Goal: Use online tool/utility: Utilize a website feature to perform a specific function

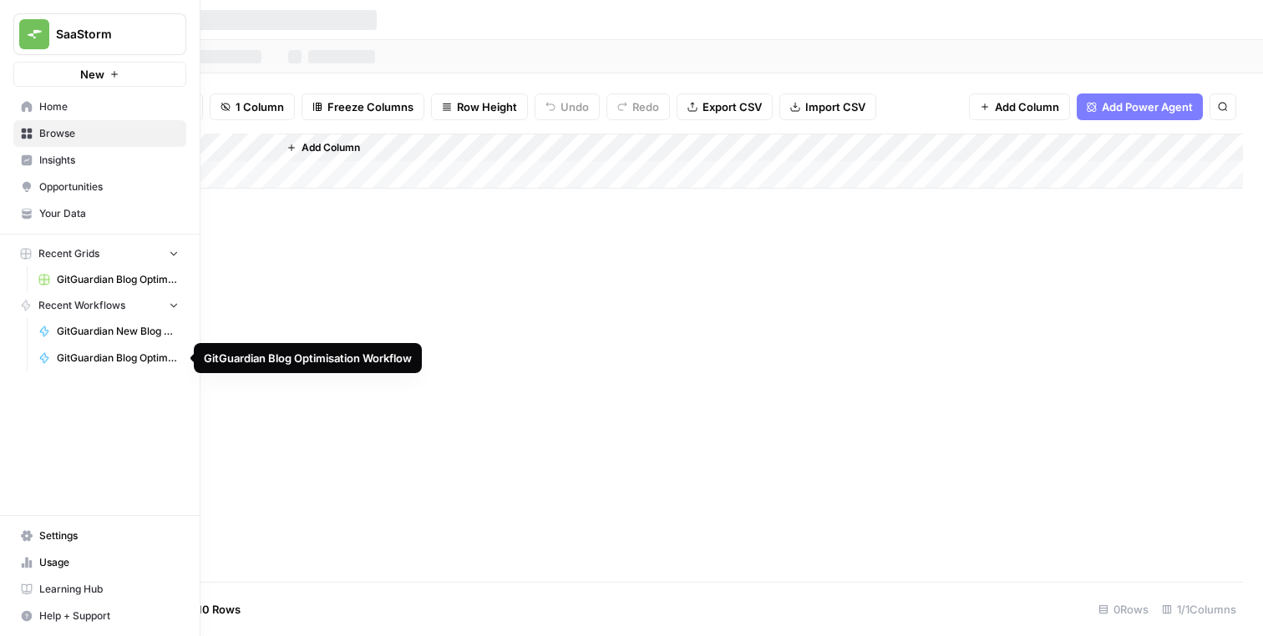
click at [107, 328] on span "GitGuardian New Blog Content Workflow" at bounding box center [118, 331] width 122 height 15
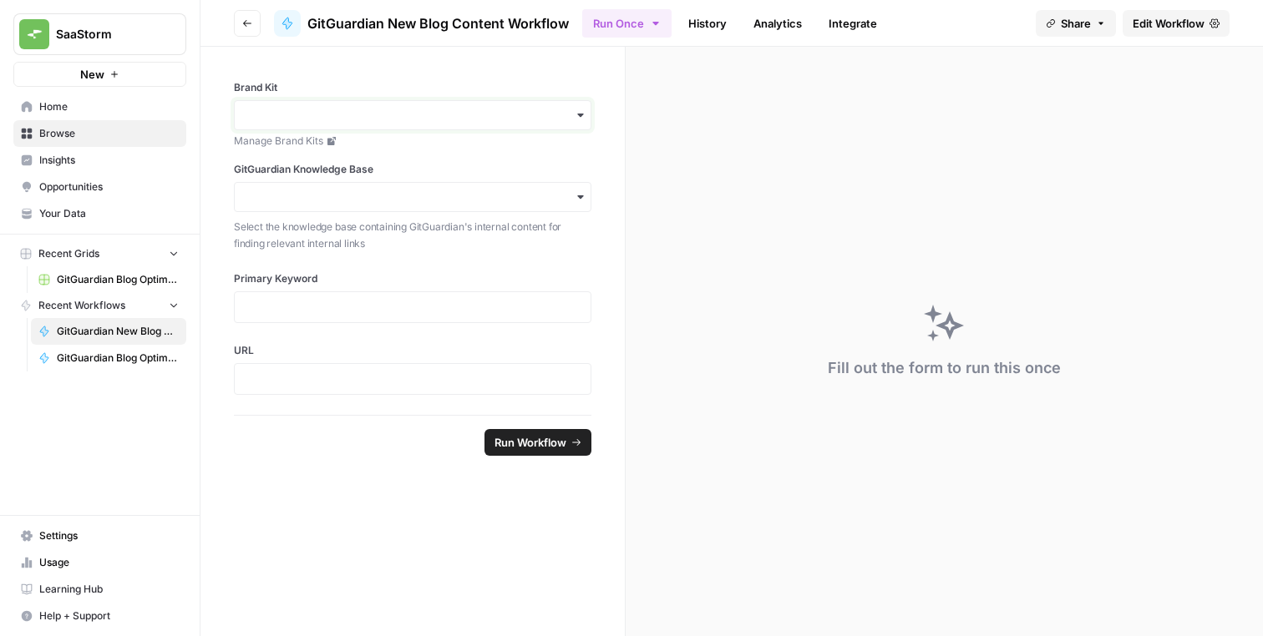
click at [453, 110] on input "Brand Kit" at bounding box center [413, 115] width 336 height 17
click at [434, 145] on div "GitGuardian" at bounding box center [413, 161] width 356 height 32
click at [418, 194] on input "GitGuardian Knowledge Base" at bounding box center [413, 197] width 336 height 17
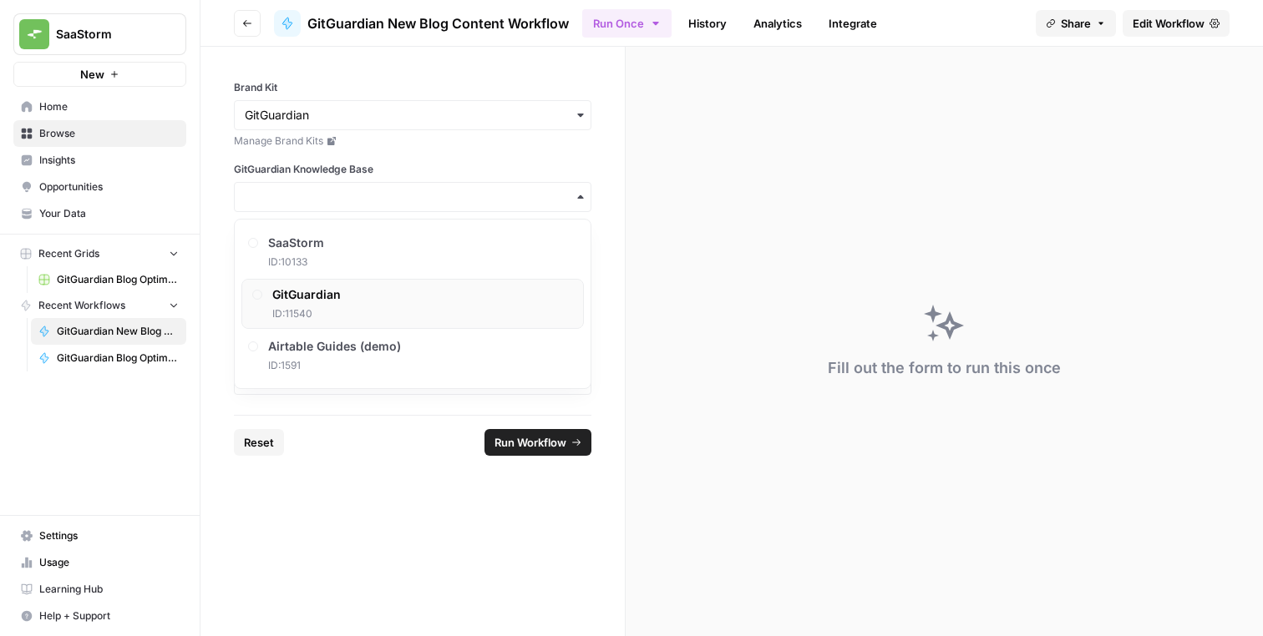
click at [363, 312] on div "GitGuardian ID: 11540" at bounding box center [412, 304] width 342 height 50
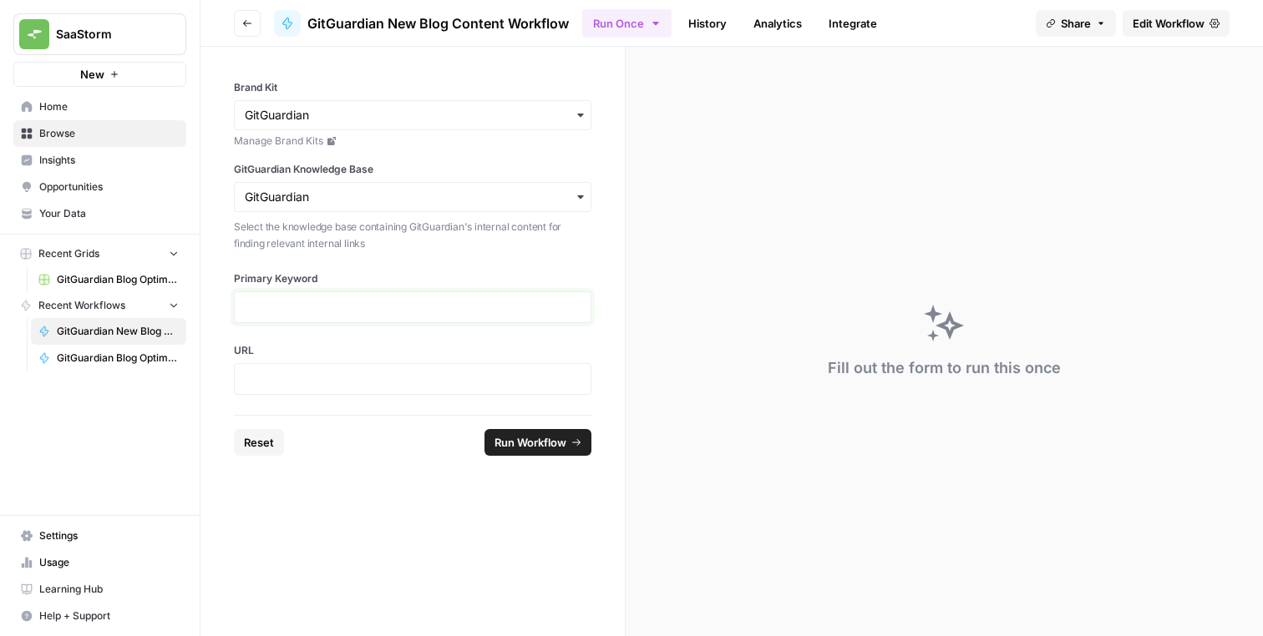
click at [363, 310] on p at bounding box center [413, 307] width 336 height 17
click at [337, 378] on p at bounding box center [413, 379] width 336 height 17
click at [369, 307] on p at bounding box center [413, 307] width 336 height 17
click at [329, 342] on div "**********" at bounding box center [412, 231] width 424 height 368
click at [317, 302] on strong "**********" at bounding box center [281, 308] width 73 height 12
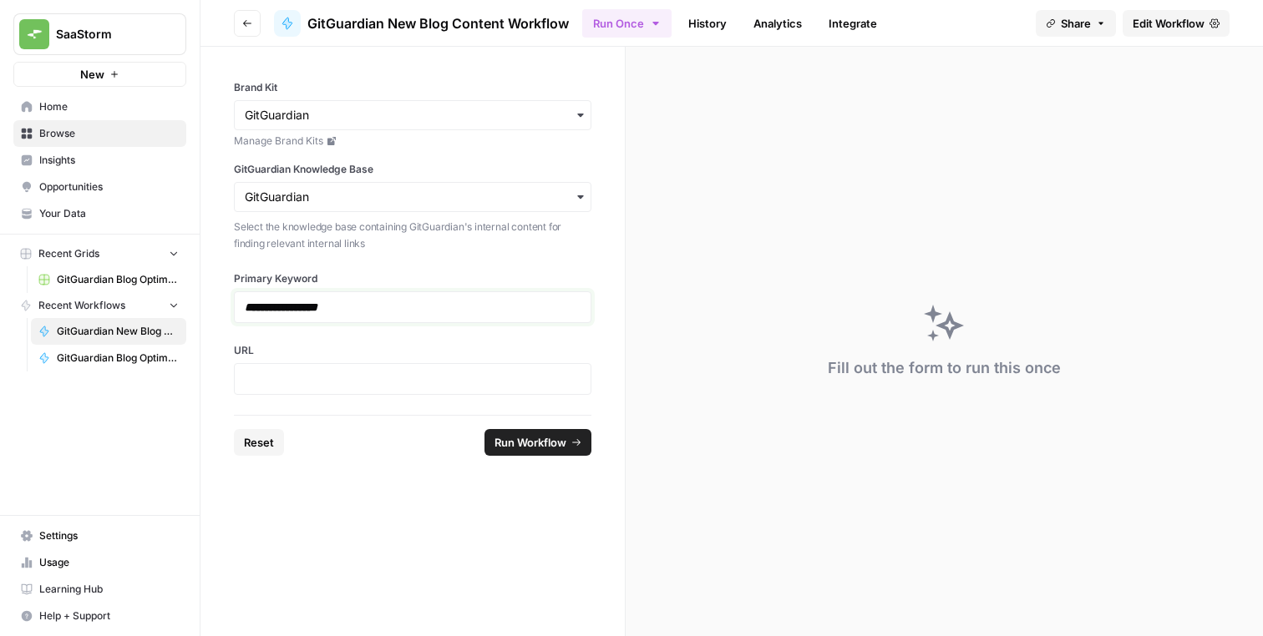
click at [317, 302] on strong "**********" at bounding box center [281, 308] width 73 height 12
click at [441, 280] on label "Primary Keyword" at bounding box center [412, 278] width 357 height 15
click at [512, 434] on span "Run Workflow" at bounding box center [530, 442] width 72 height 17
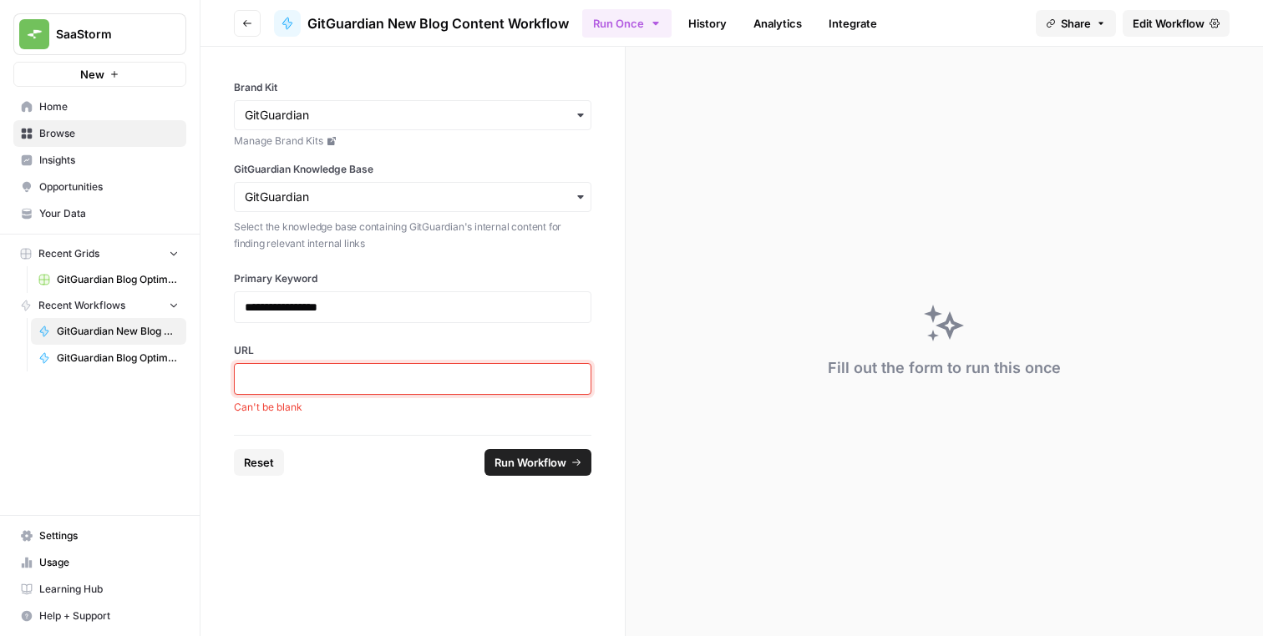
click at [377, 371] on p at bounding box center [413, 379] width 336 height 17
paste div
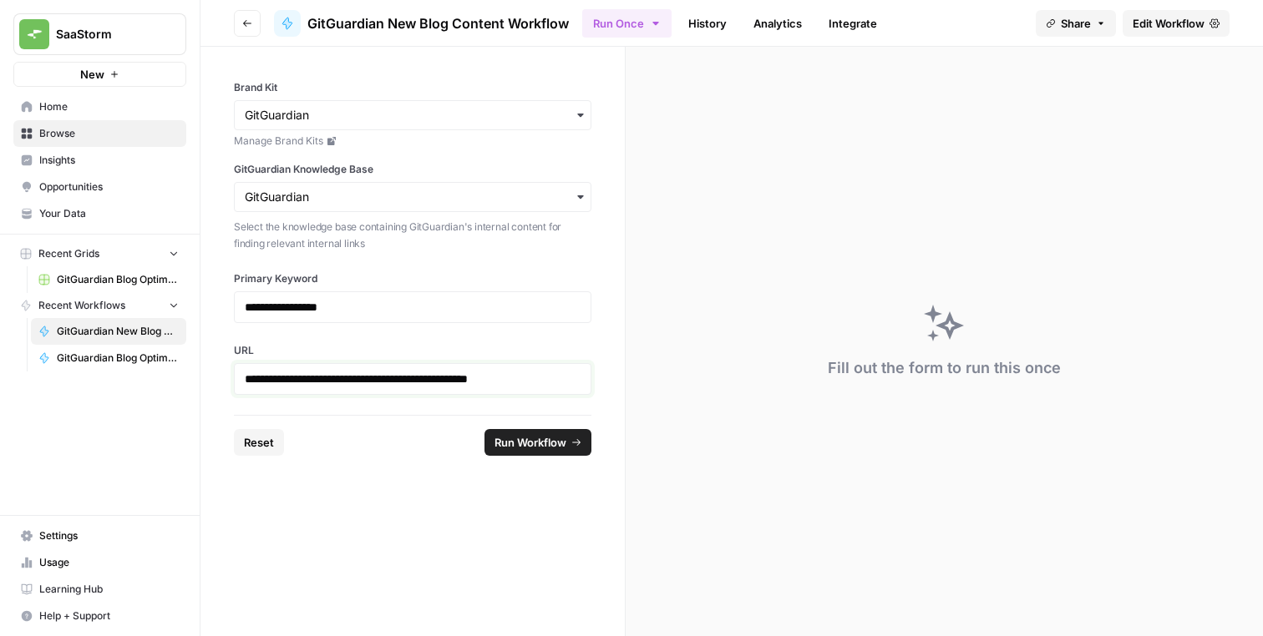
drag, startPoint x: 405, startPoint y: 372, endPoint x: 543, endPoint y: 371, distance: 137.8
click at [543, 371] on p "**********" at bounding box center [413, 379] width 336 height 17
click at [416, 479] on form "**********" at bounding box center [412, 342] width 425 height 590
click at [484, 438] on button "Run Workflow" at bounding box center [537, 442] width 107 height 27
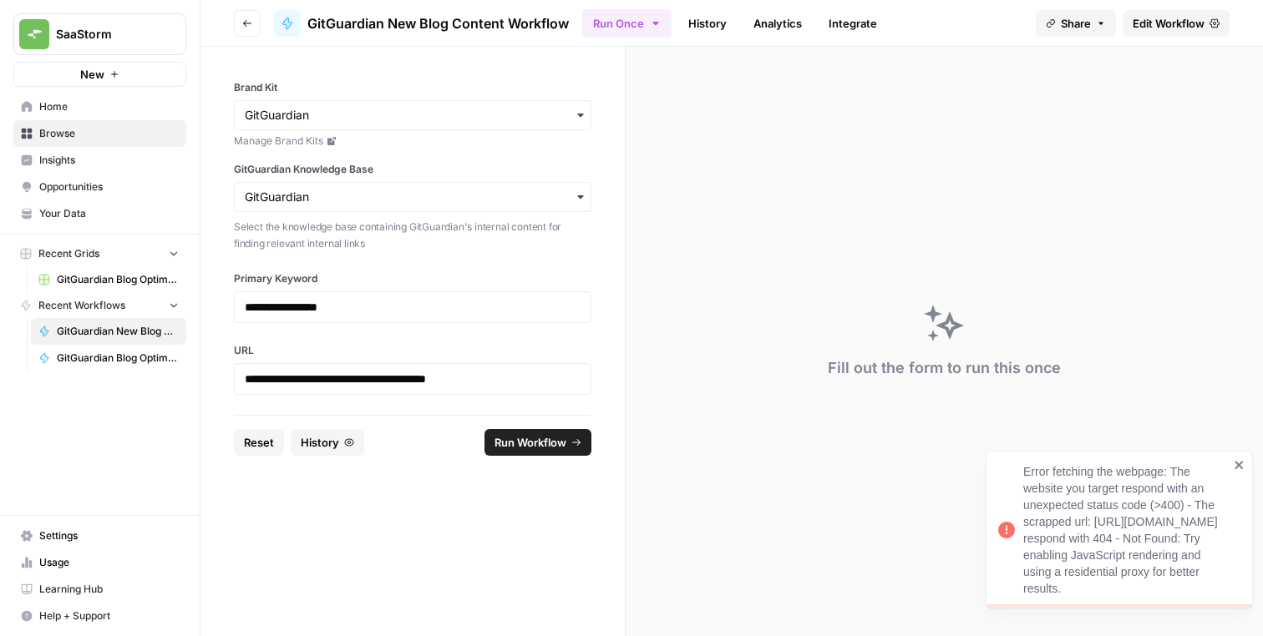
click at [1242, 459] on icon "close" at bounding box center [1240, 465] width 12 height 13
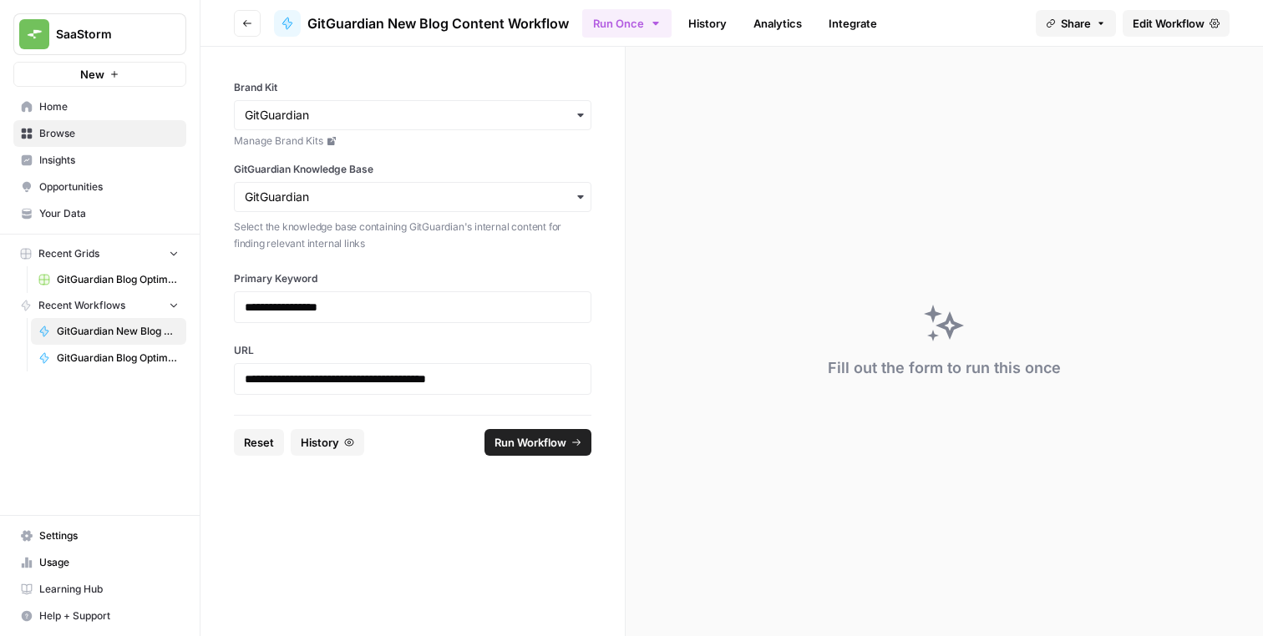
click at [118, 334] on span "GitGuardian New Blog Content Workflow" at bounding box center [118, 331] width 122 height 15
click at [1161, 20] on span "Edit Workflow" at bounding box center [1169, 23] width 72 height 17
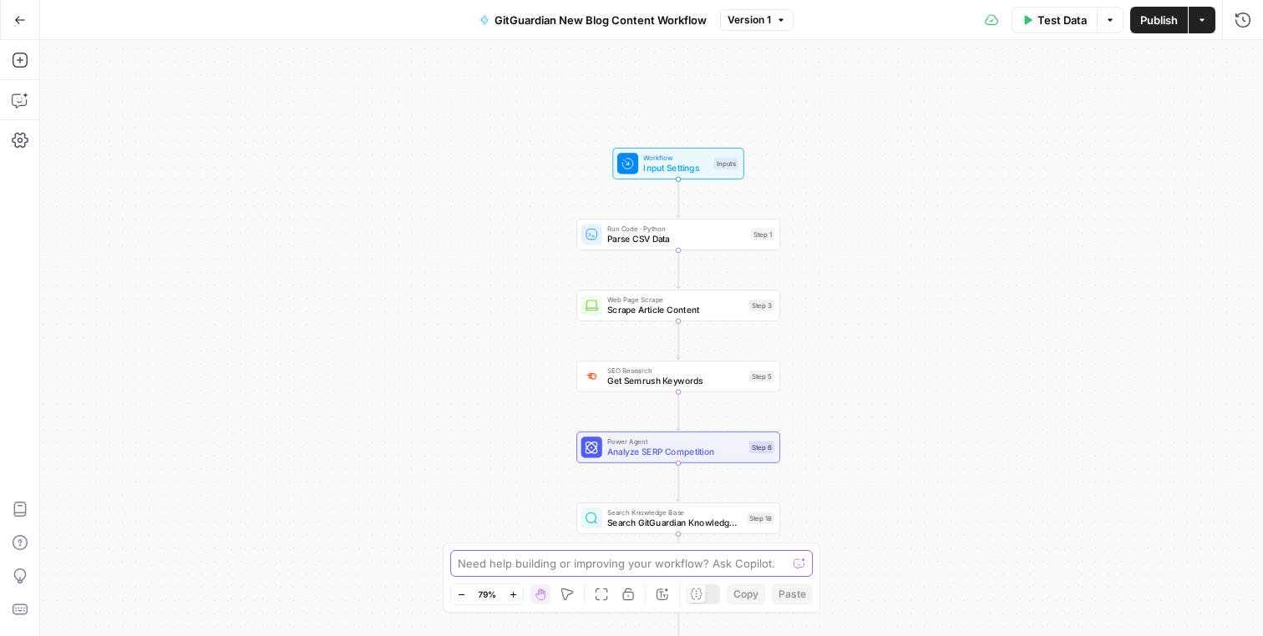
click at [535, 569] on textarea at bounding box center [622, 563] width 329 height 17
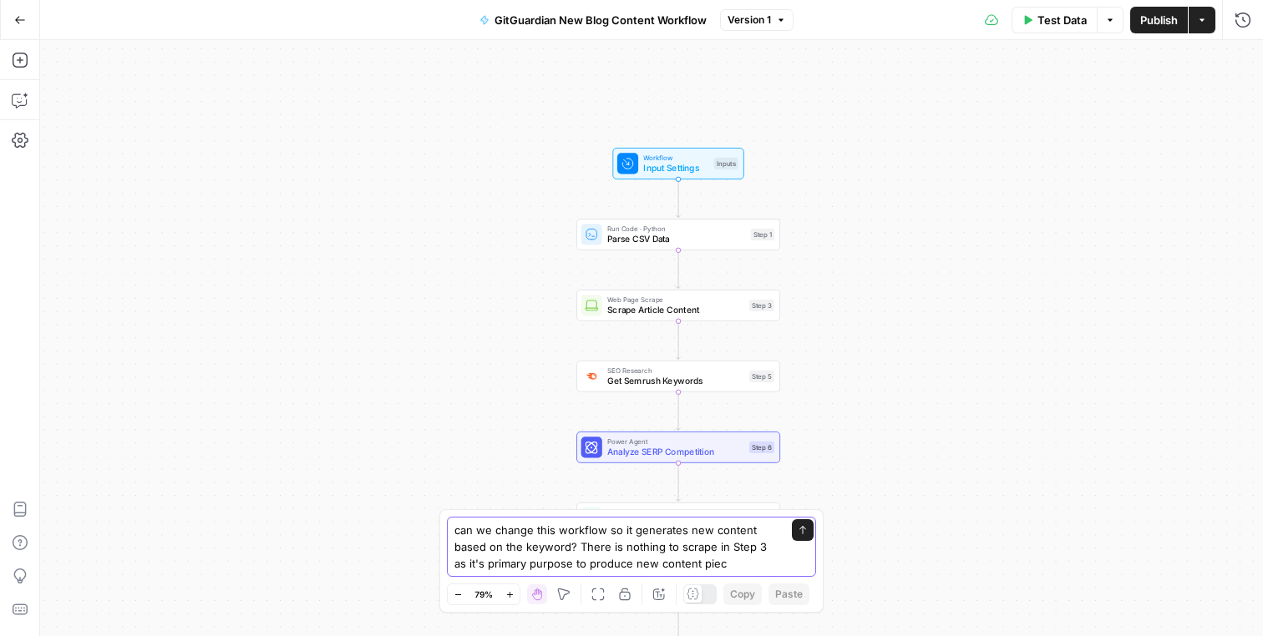
type textarea "can we change this workflow so it generates new content based on the keyword? T…"
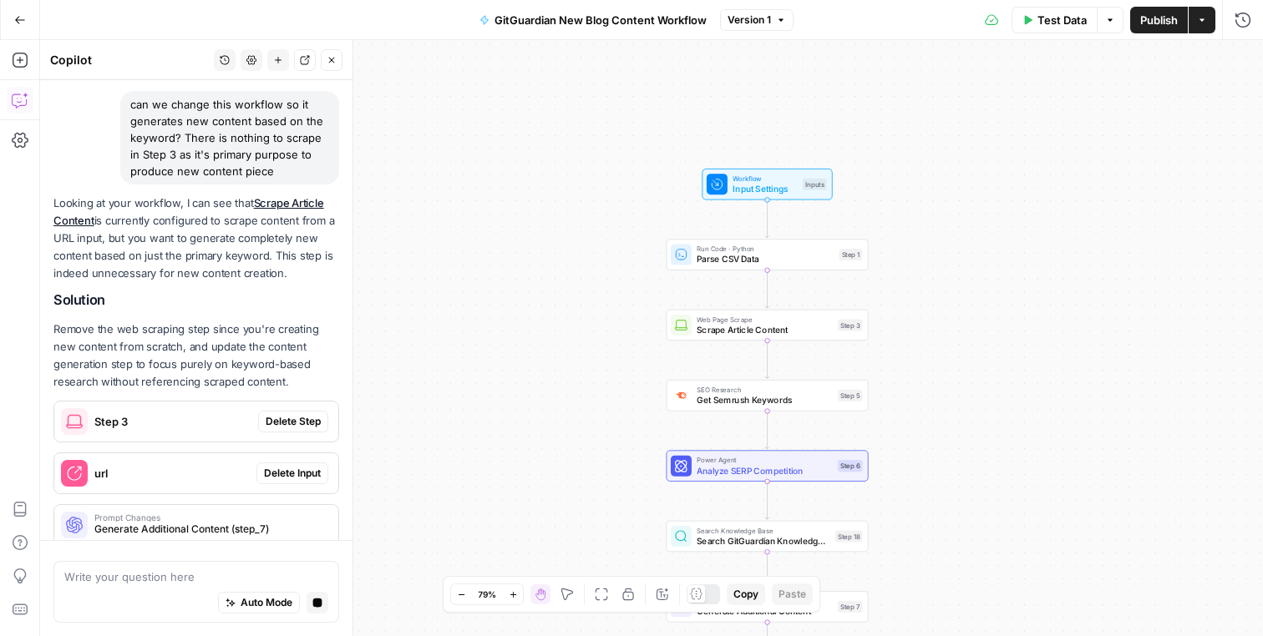
scroll to position [189, 0]
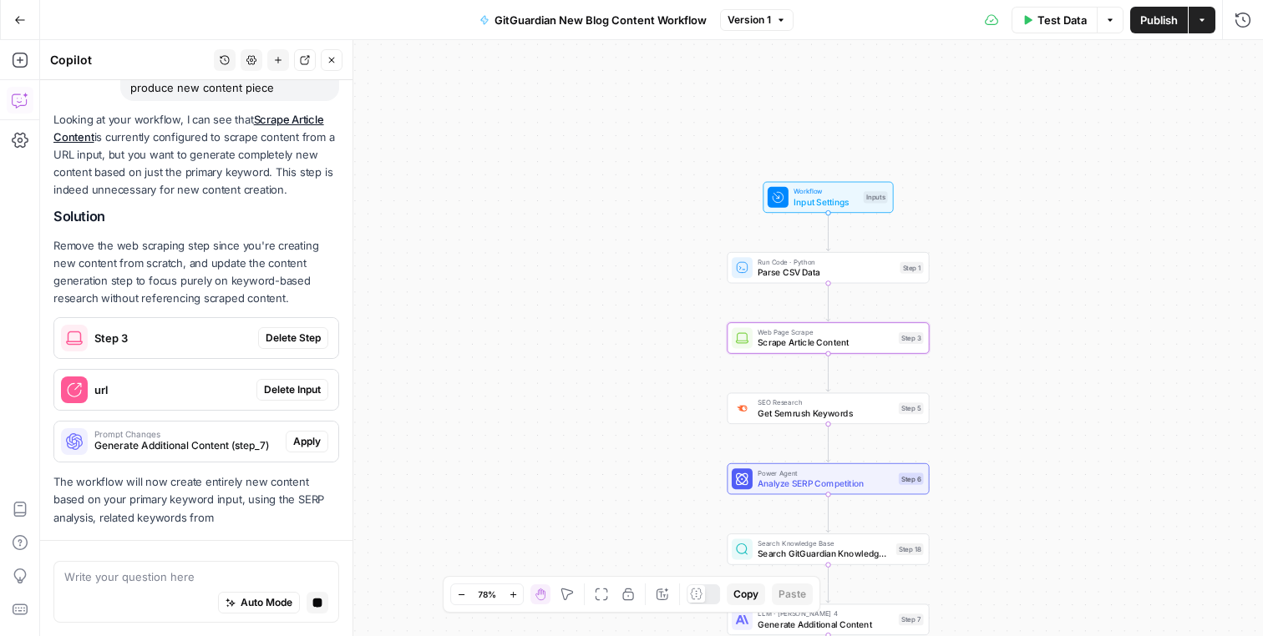
click at [297, 357] on div "Step 3 Delete Step" at bounding box center [196, 338] width 284 height 40
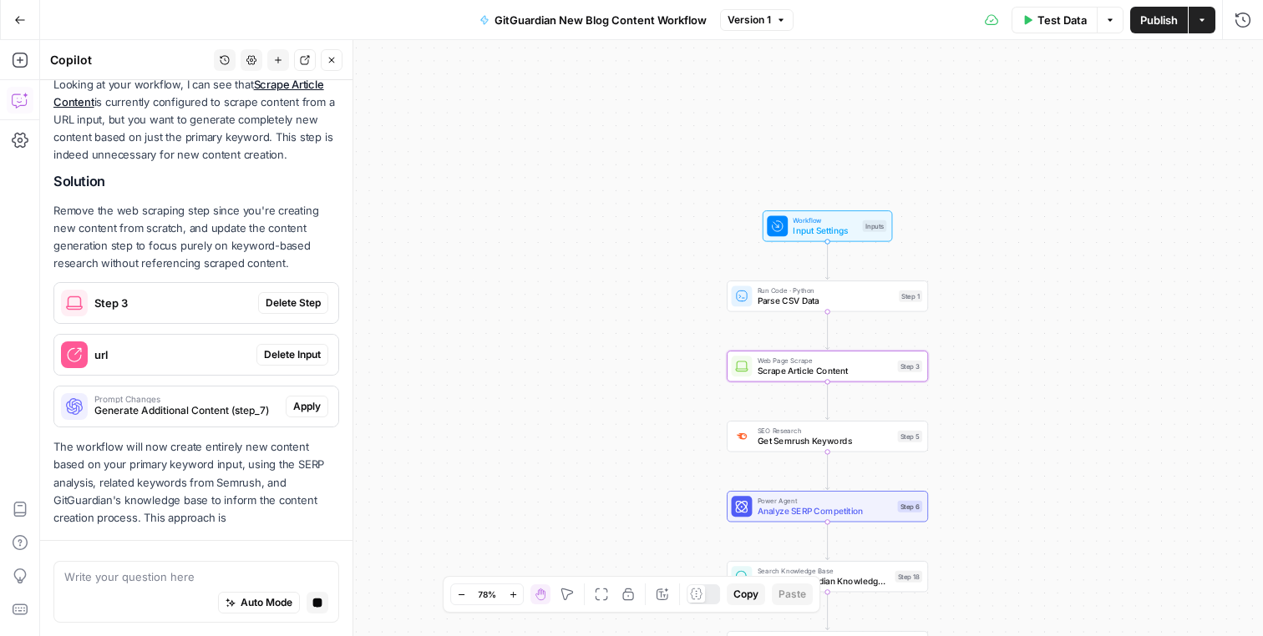
click at [310, 308] on div "Looking at your workflow, I can see that Scrape Article Content is currently co…" at bounding box center [196, 301] width 286 height 451
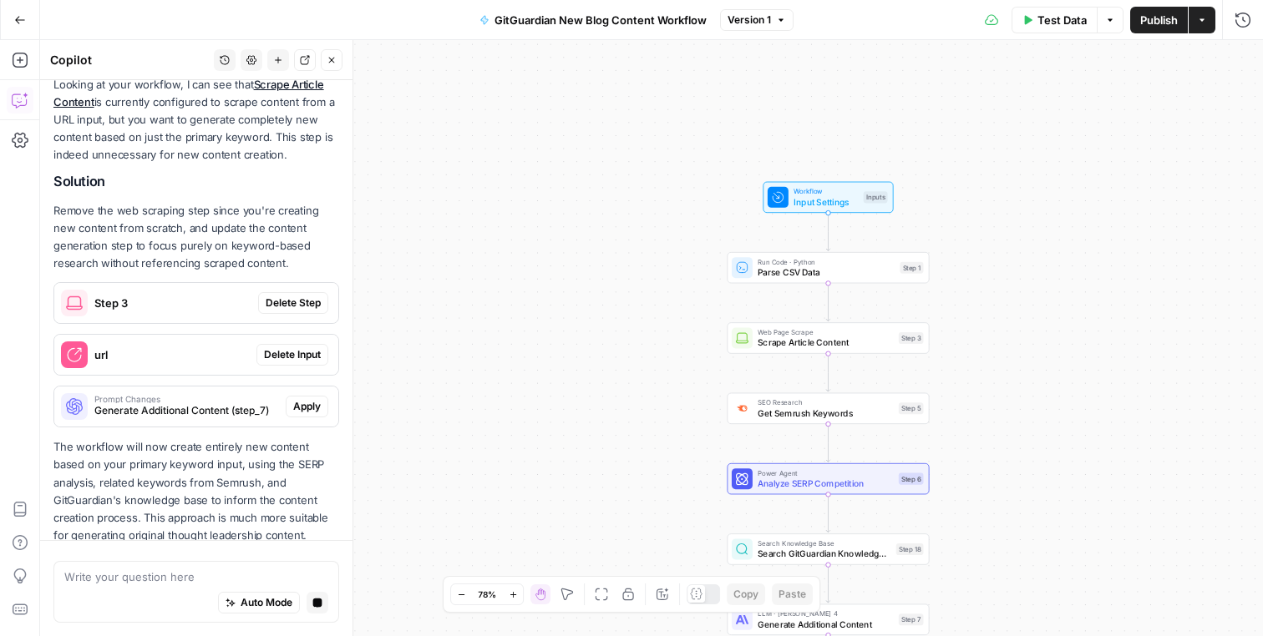
scroll to position [259, 0]
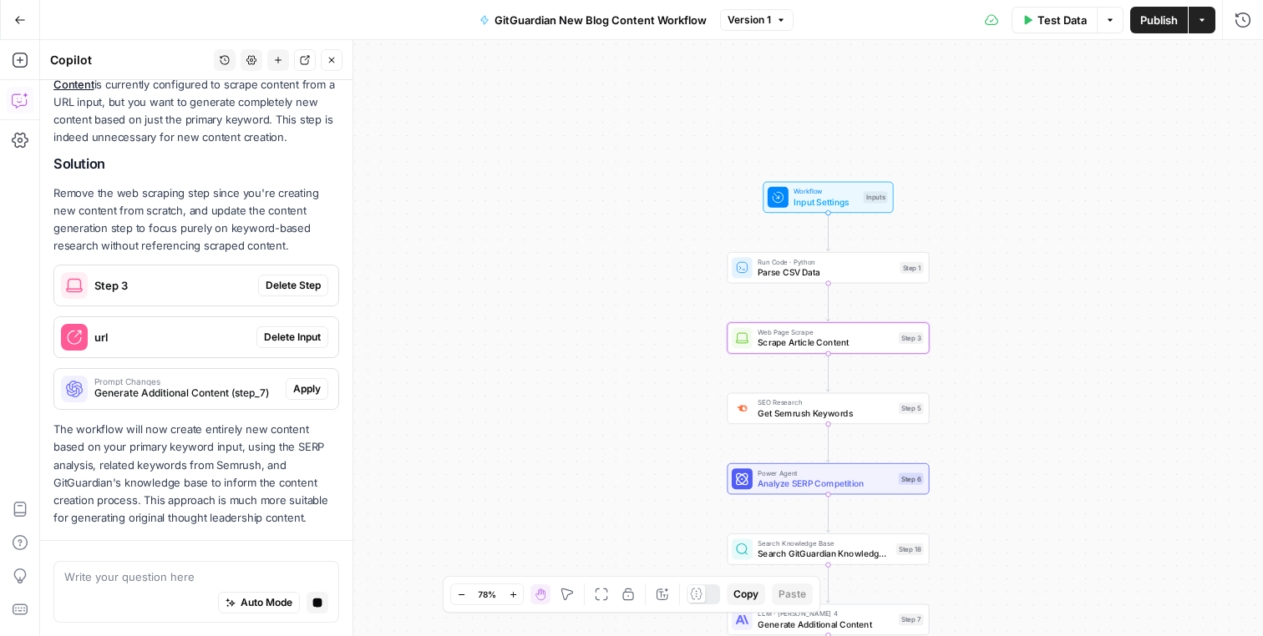
click at [302, 287] on span "Delete Step" at bounding box center [293, 285] width 55 height 15
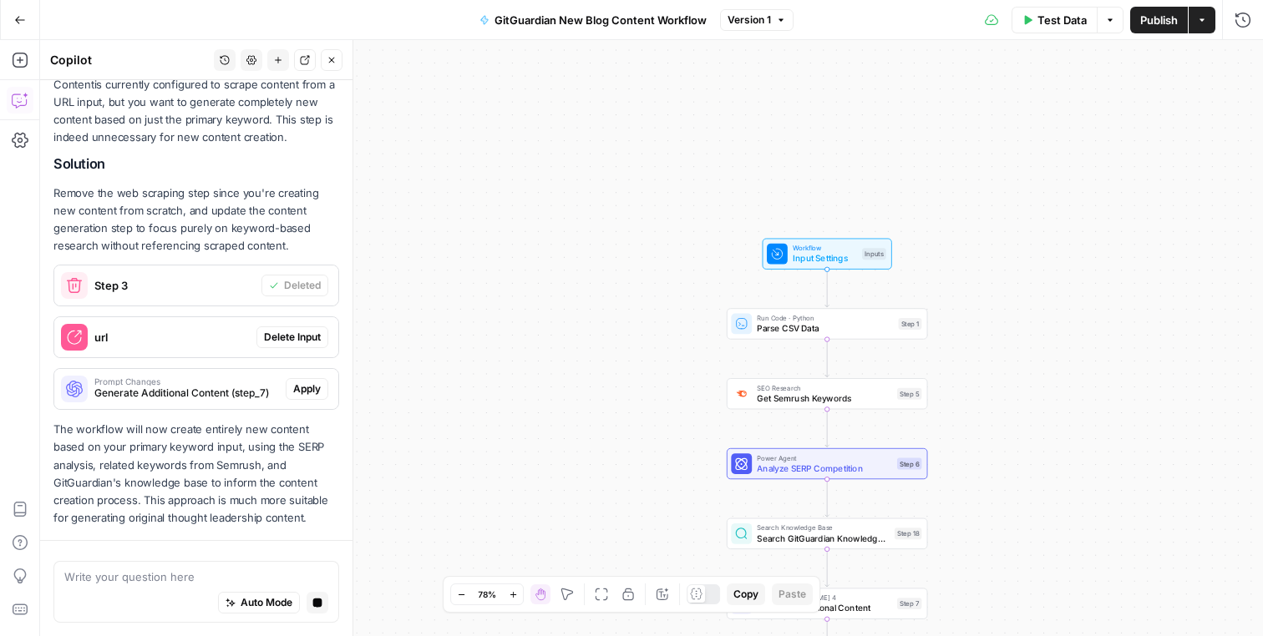
click at [297, 334] on span "Delete Input" at bounding box center [292, 337] width 57 height 15
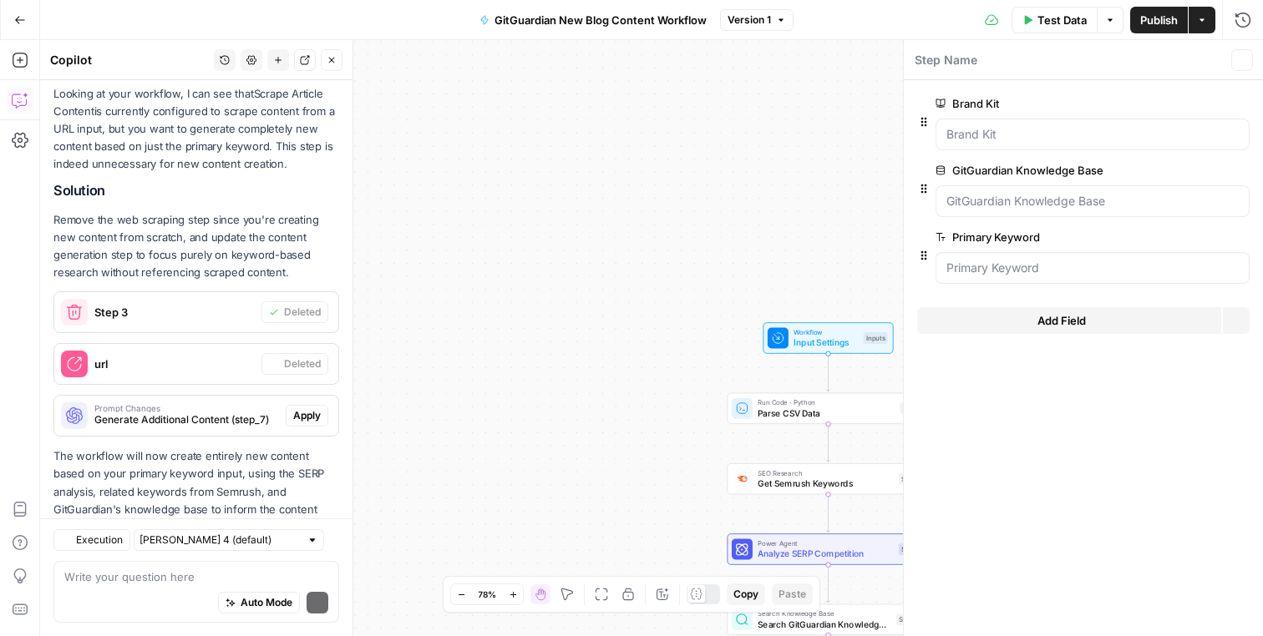
scroll to position [334, 0]
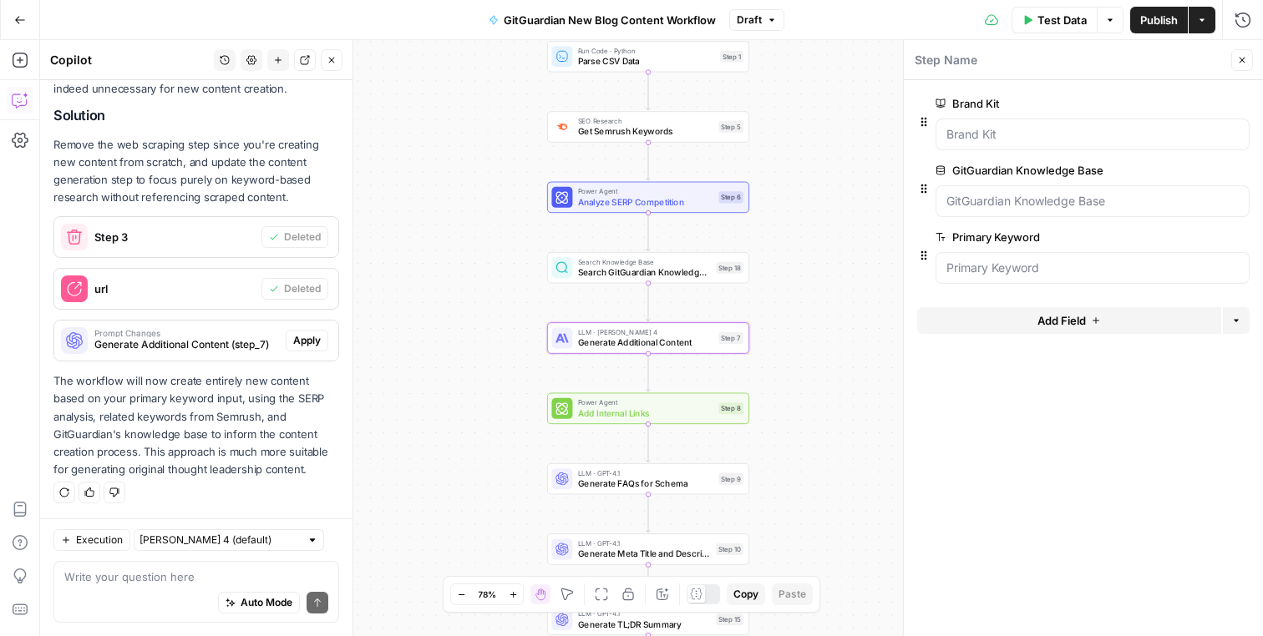
click at [306, 342] on span "Apply" at bounding box center [307, 340] width 28 height 15
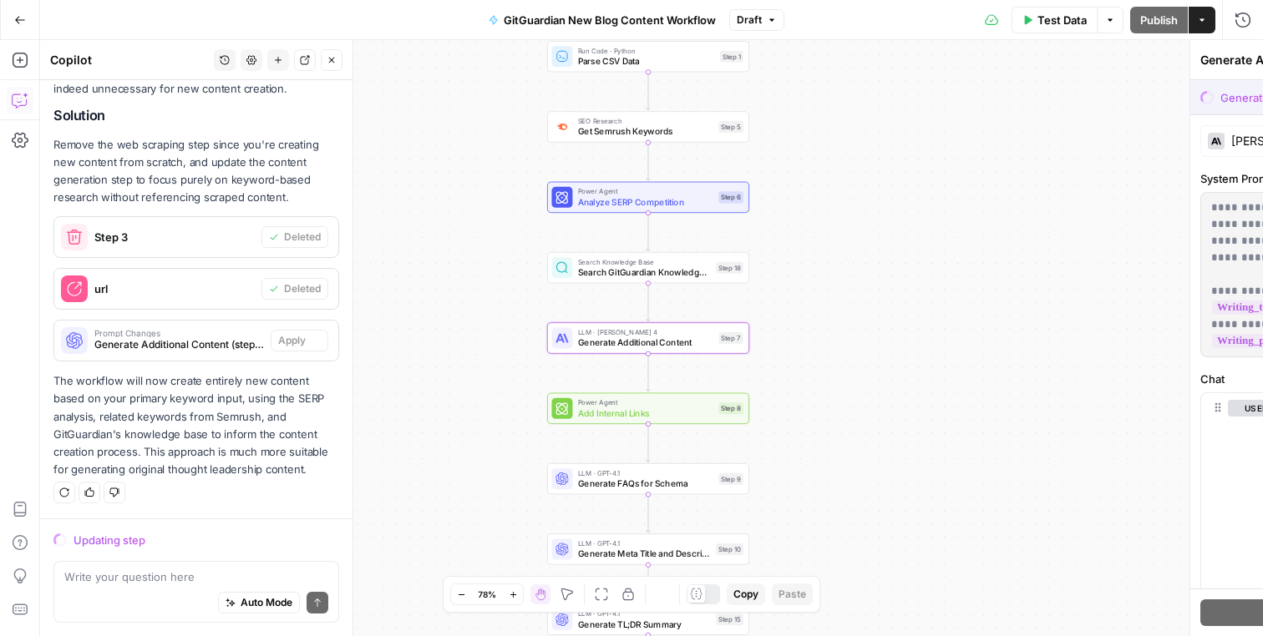
scroll to position [307, 0]
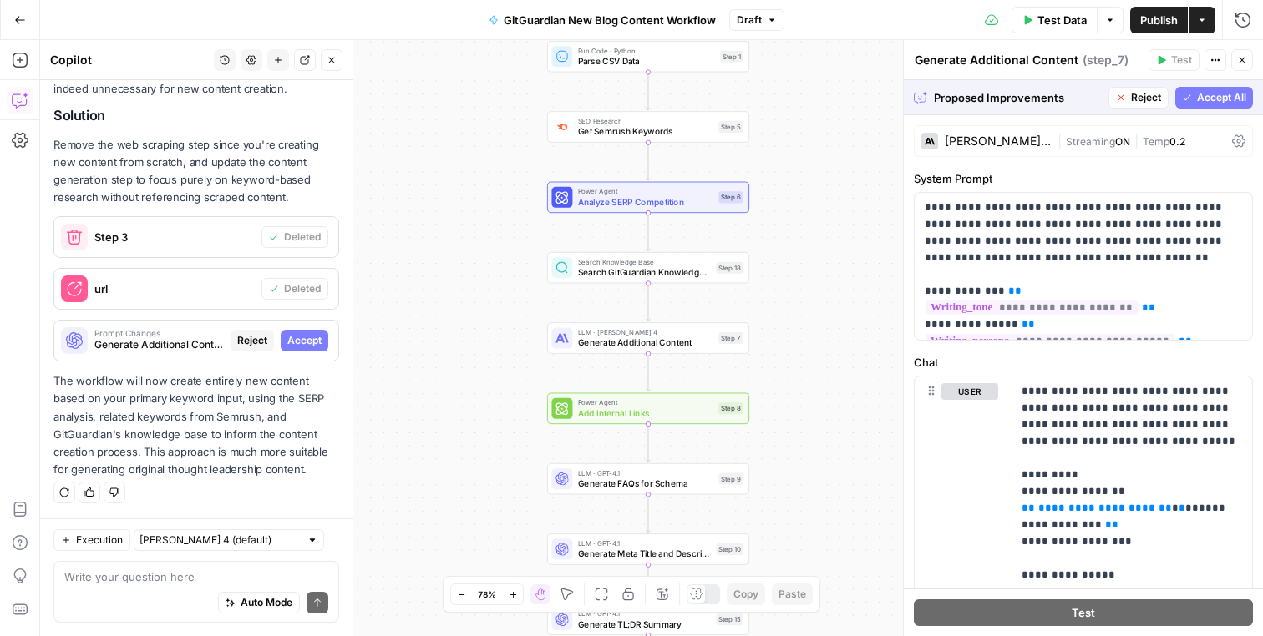
click at [1232, 104] on button "Accept All" at bounding box center [1214, 98] width 78 height 22
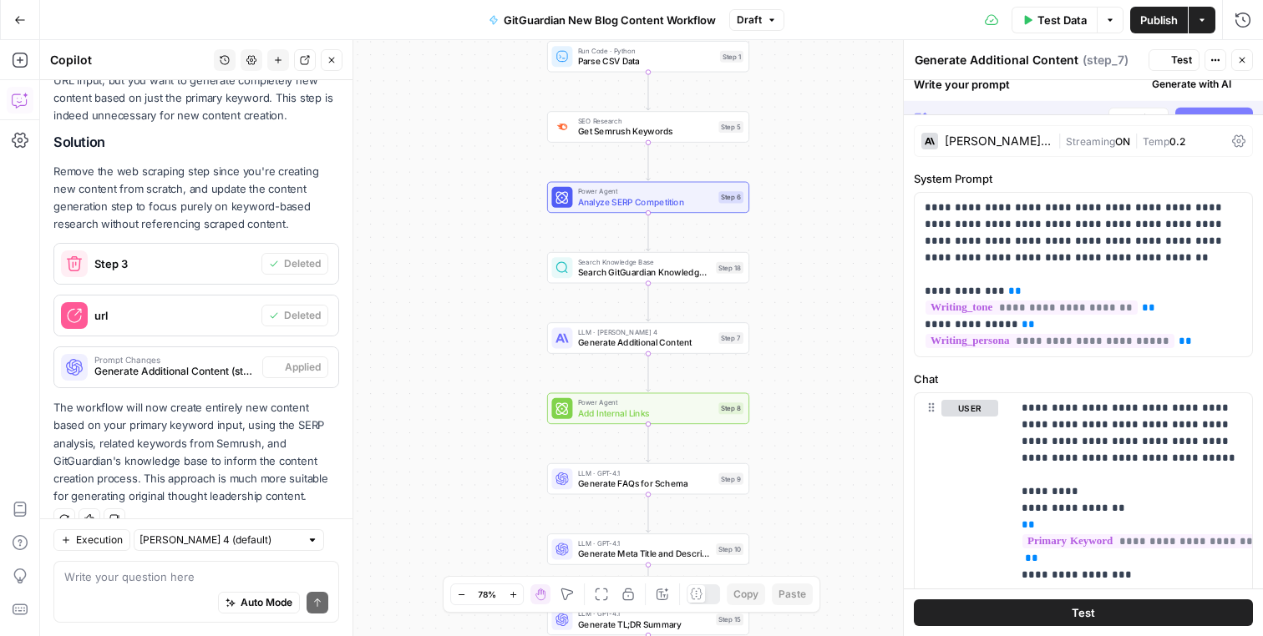
scroll to position [334, 0]
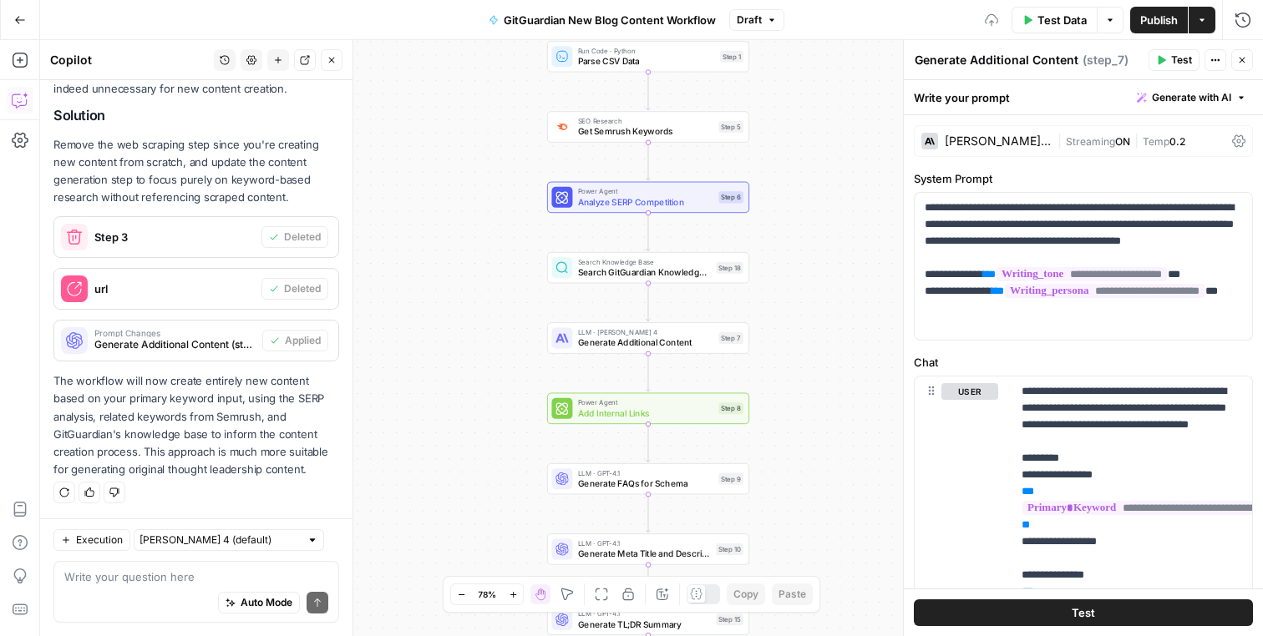
click at [1151, 23] on span "Publish" at bounding box center [1159, 20] width 38 height 17
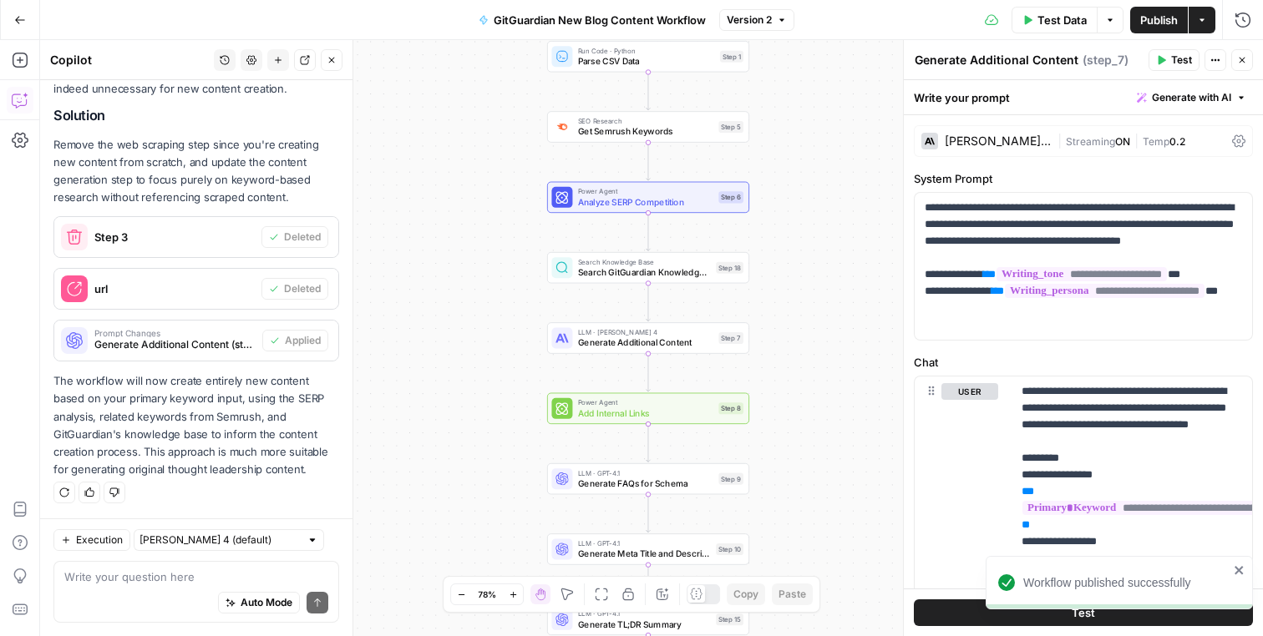
click at [1242, 573] on icon "close" at bounding box center [1239, 570] width 8 height 8
click at [1244, 70] on button "Close" at bounding box center [1242, 60] width 22 height 22
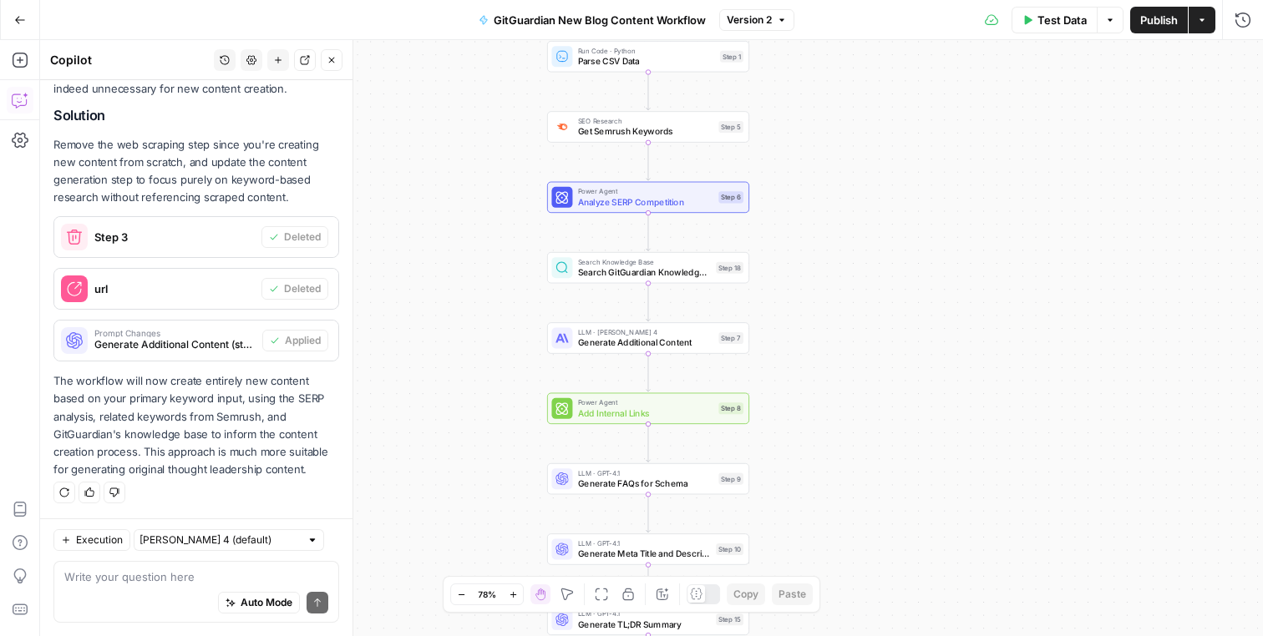
click at [17, 21] on icon "button" at bounding box center [20, 20] width 12 height 12
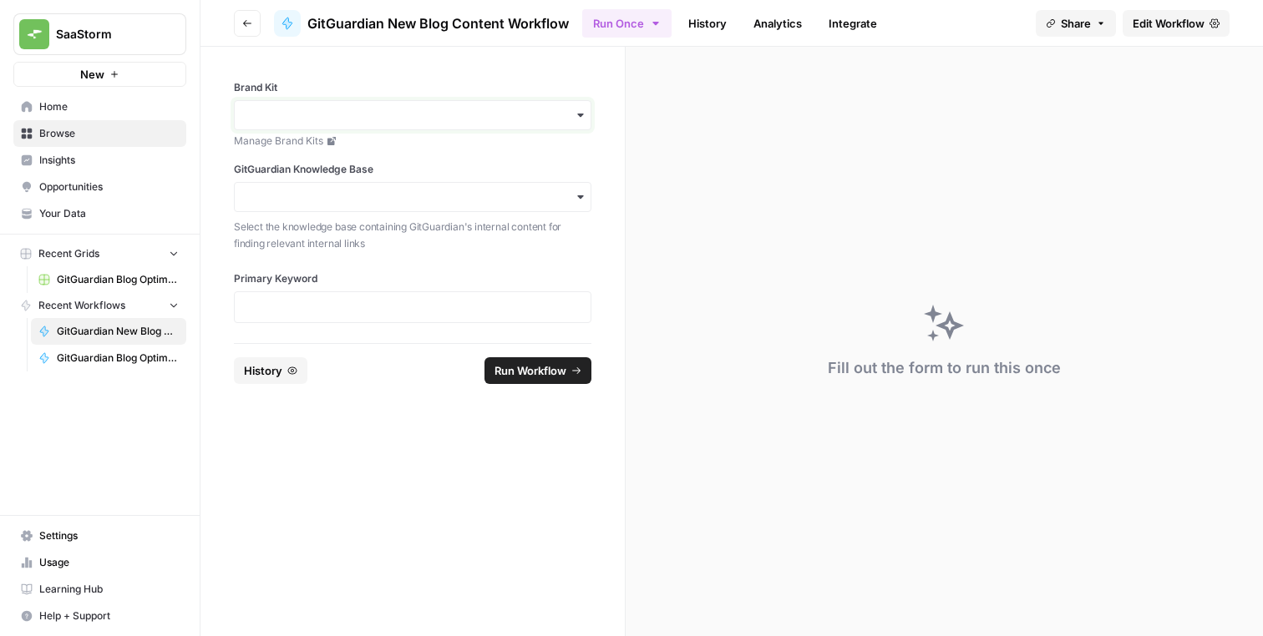
click at [404, 114] on input "Brand Kit" at bounding box center [413, 115] width 336 height 17
click at [425, 151] on div "GitGuardian" at bounding box center [413, 161] width 356 height 32
click at [420, 202] on input "GitGuardian Knowledge Base" at bounding box center [413, 197] width 336 height 17
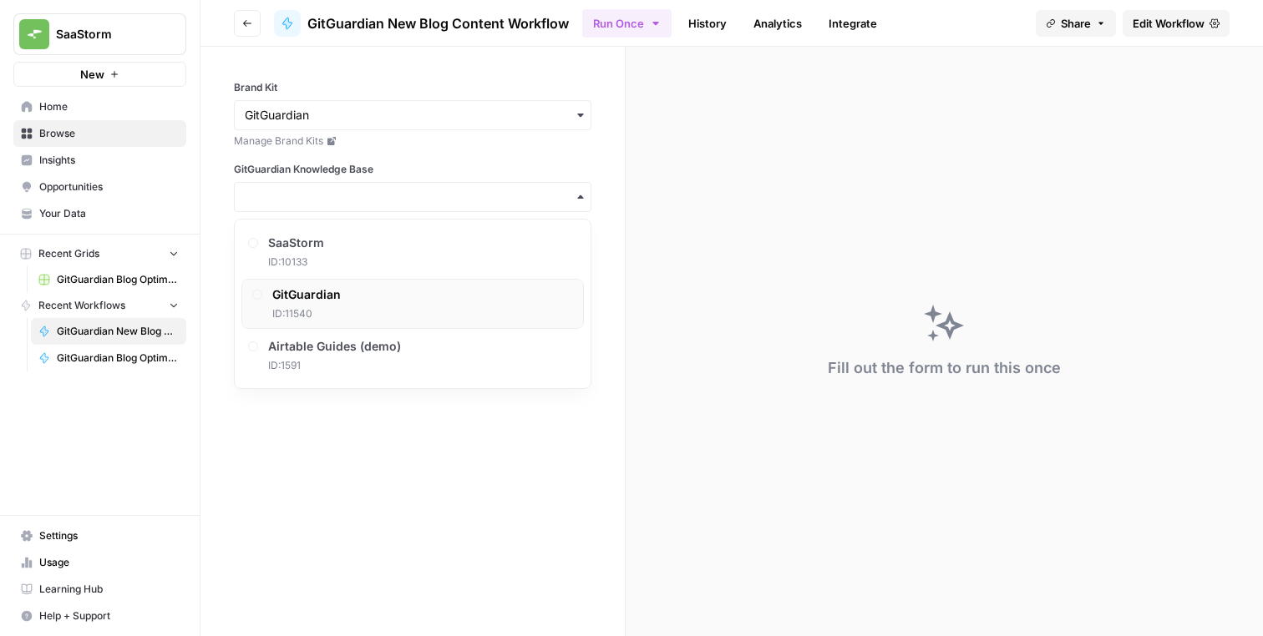
click at [463, 285] on div "GitGuardian ID: 11540" at bounding box center [412, 304] width 342 height 50
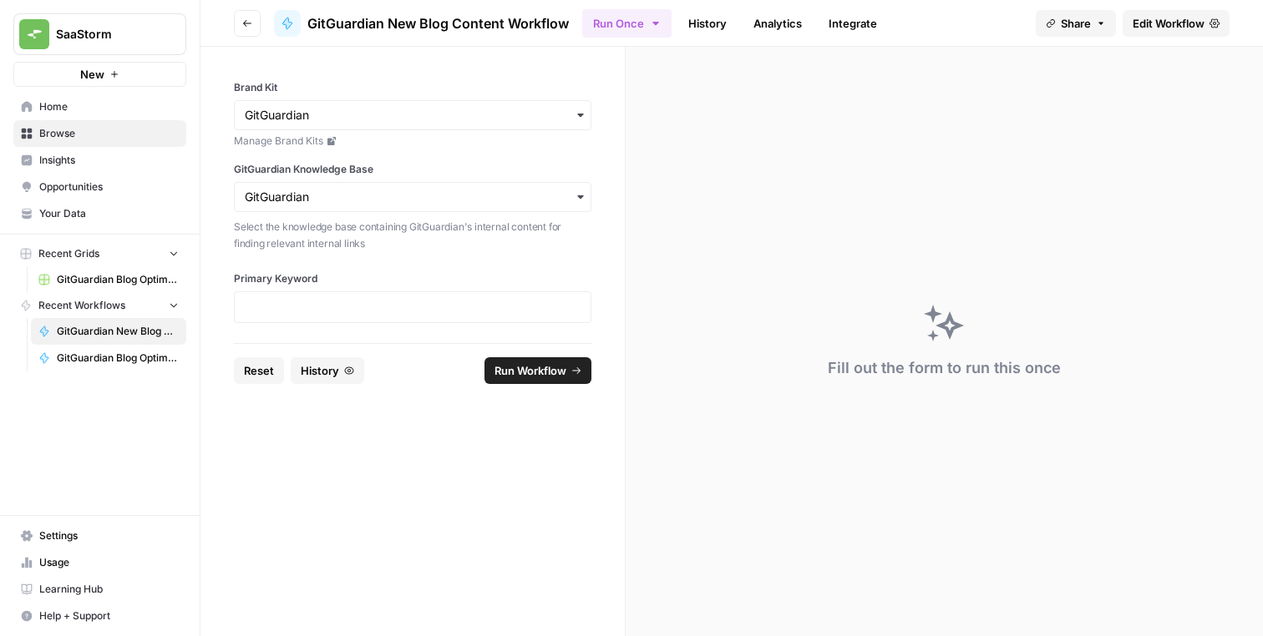
click at [460, 274] on label "Primary Keyword" at bounding box center [412, 278] width 357 height 15
click at [460, 303] on p at bounding box center [413, 307] width 336 height 17
click at [354, 296] on div "**********" at bounding box center [412, 308] width 357 height 32
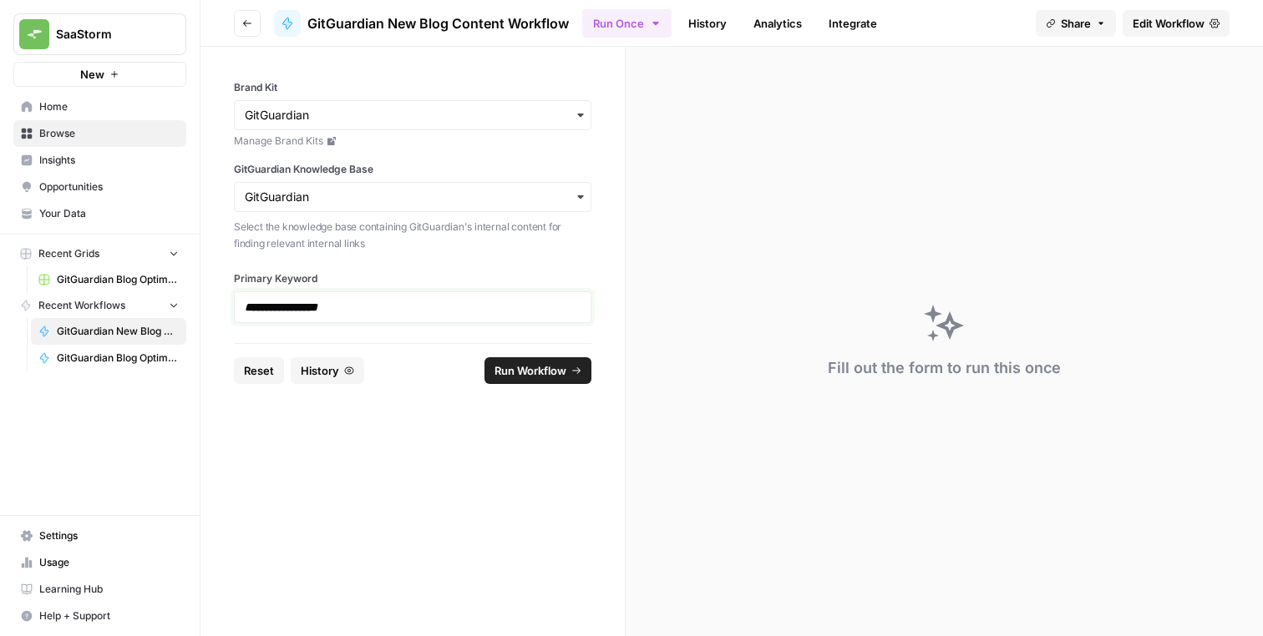
click at [354, 309] on p "**********" at bounding box center [413, 307] width 336 height 17
copy strong "**********"
click at [512, 368] on span "Run Workflow" at bounding box center [530, 371] width 72 height 17
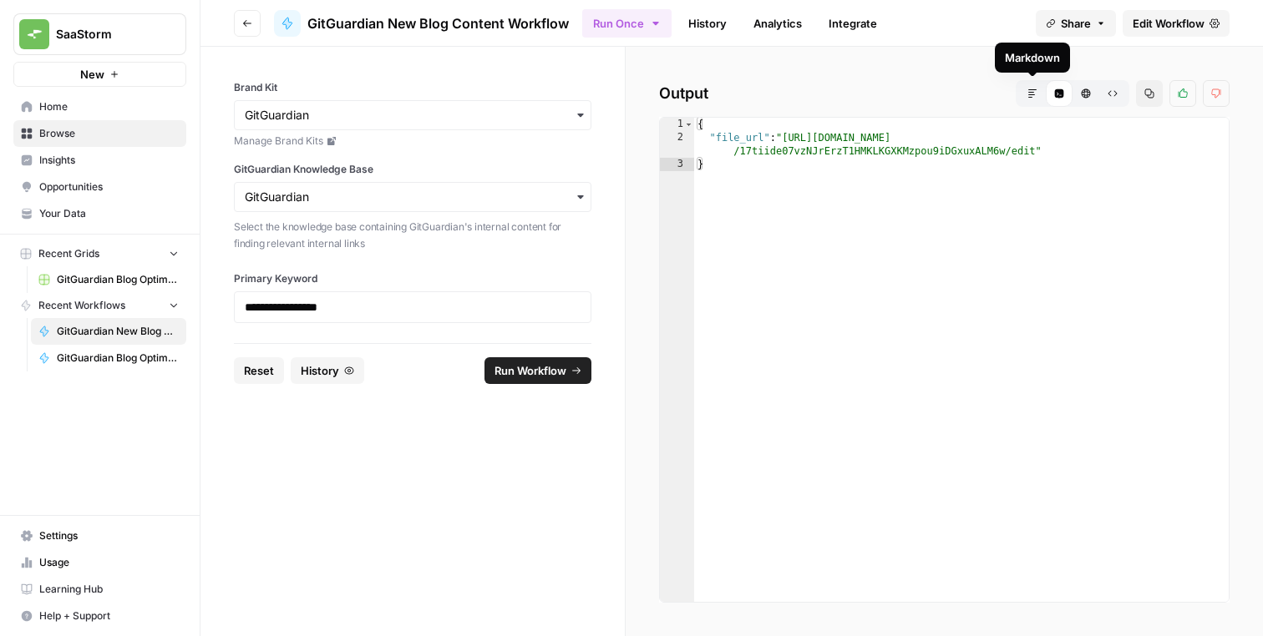
click at [1038, 97] on button "Markdown" at bounding box center [1032, 93] width 27 height 27
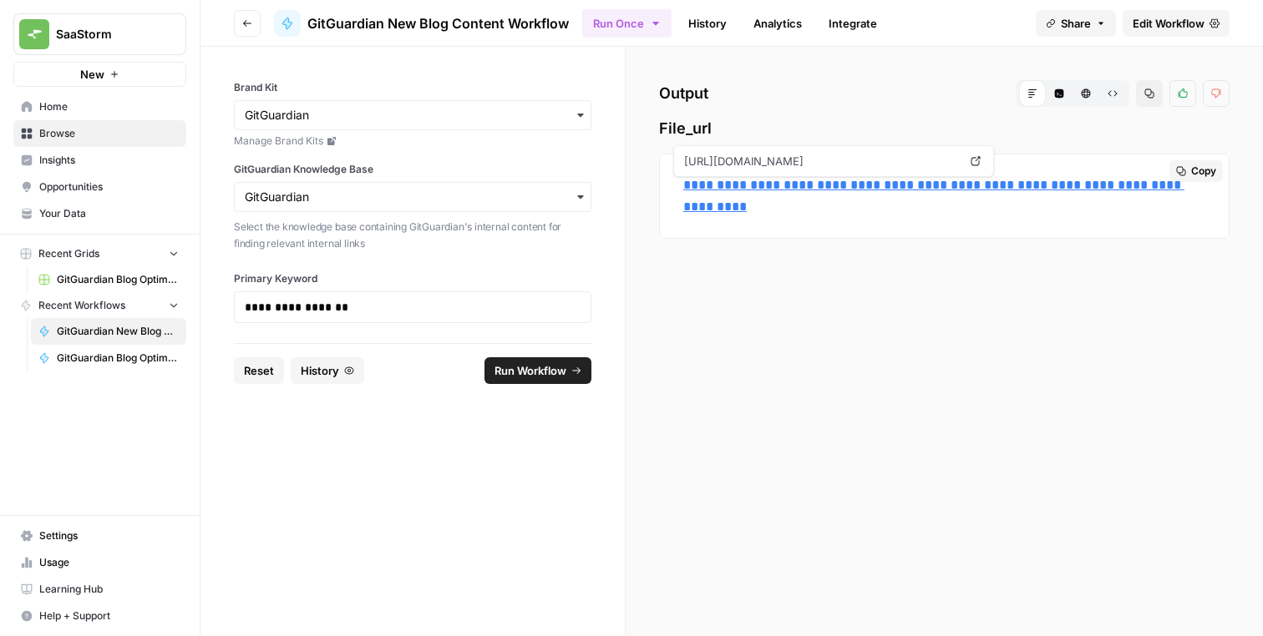
click at [838, 186] on link "**********" at bounding box center [933, 196] width 501 height 34
